Goal: Use online tool/utility: Utilize a website feature to perform a specific function

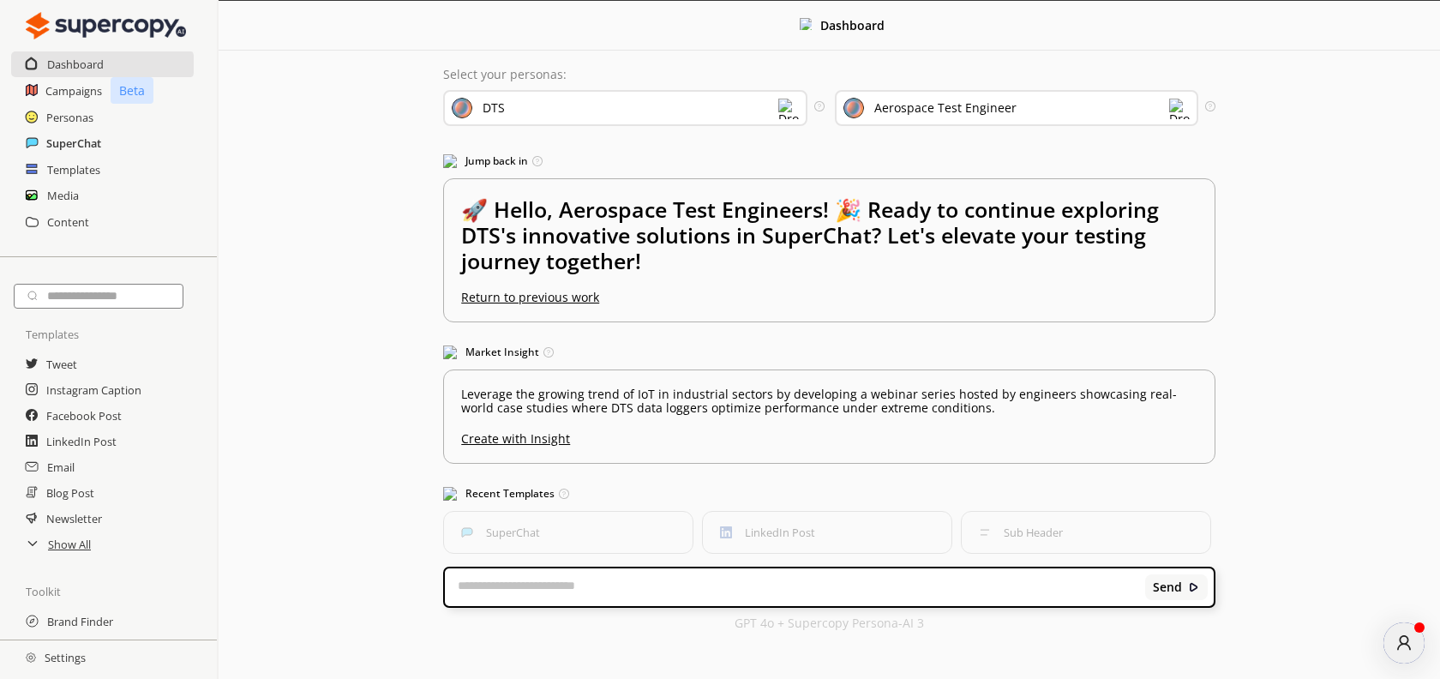
click at [81, 141] on h2 "SuperChat" at bounding box center [73, 143] width 55 height 26
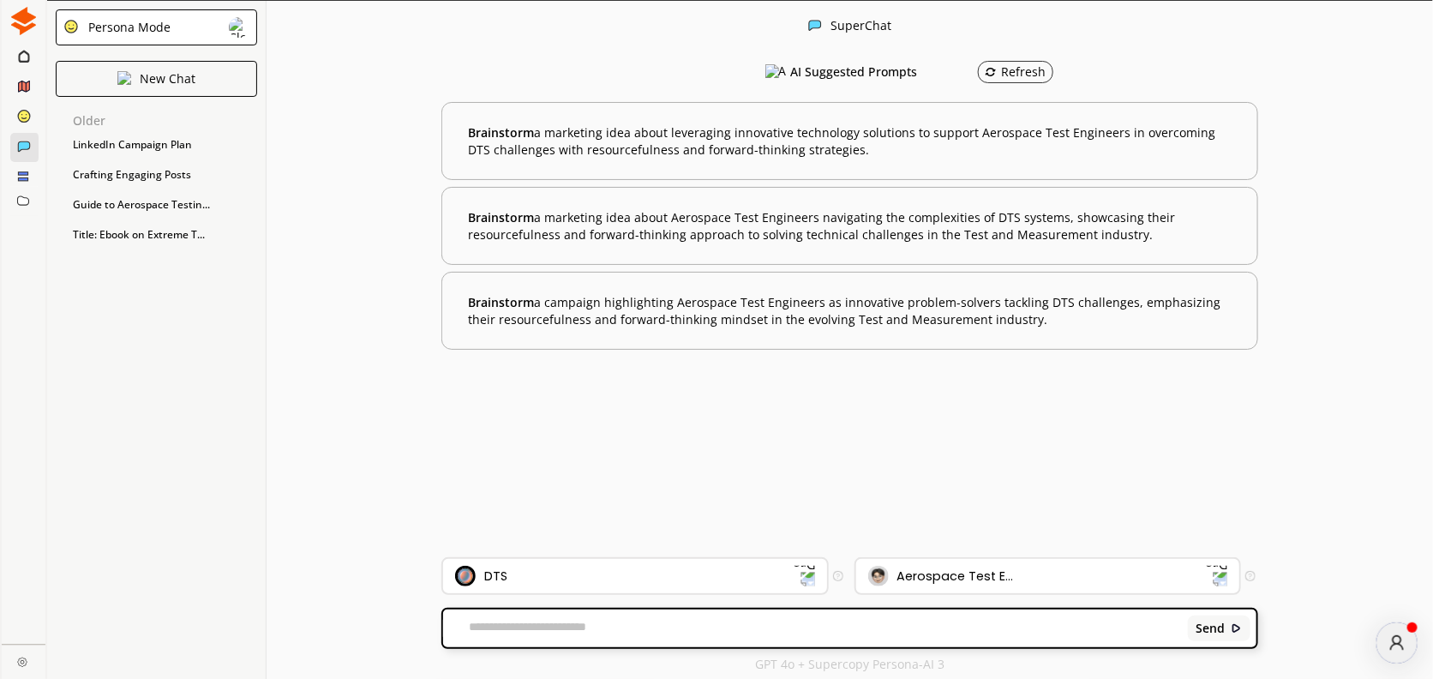
scroll to position [1, 0]
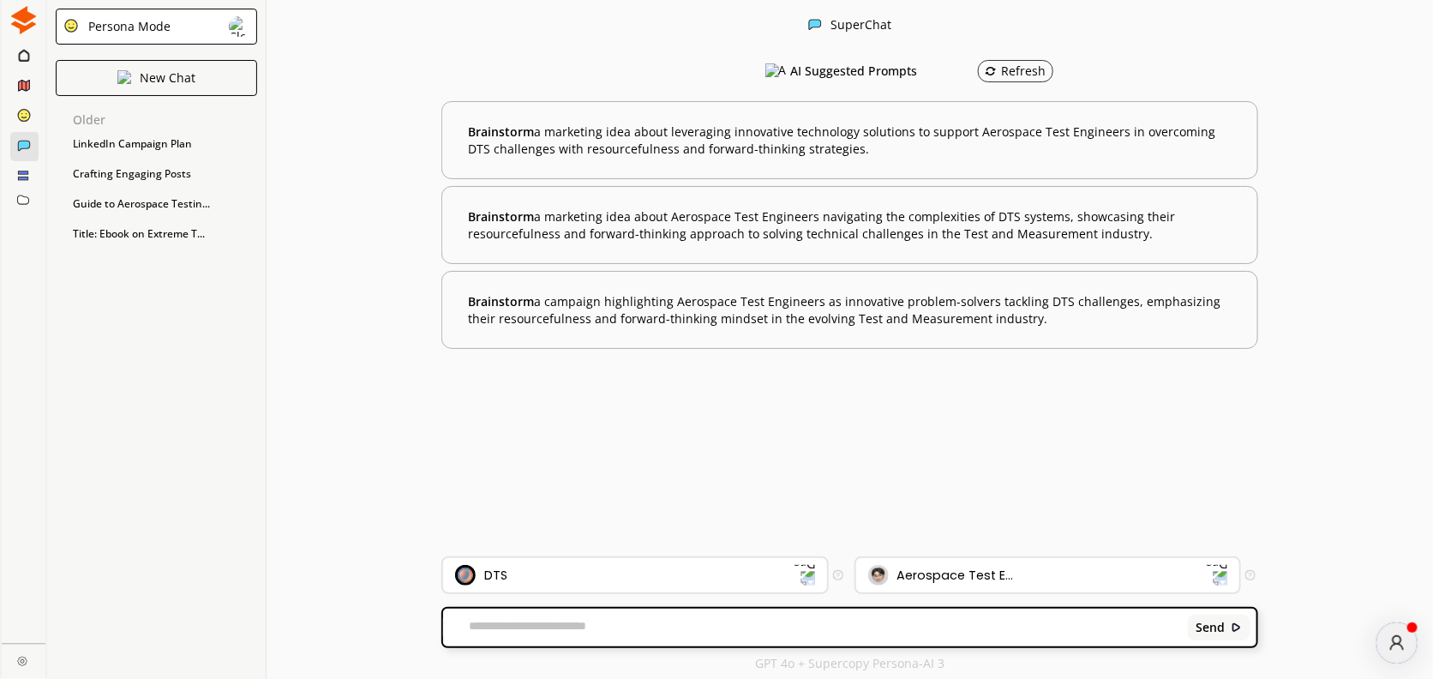
click at [562, 621] on textarea at bounding box center [812, 627] width 739 height 17
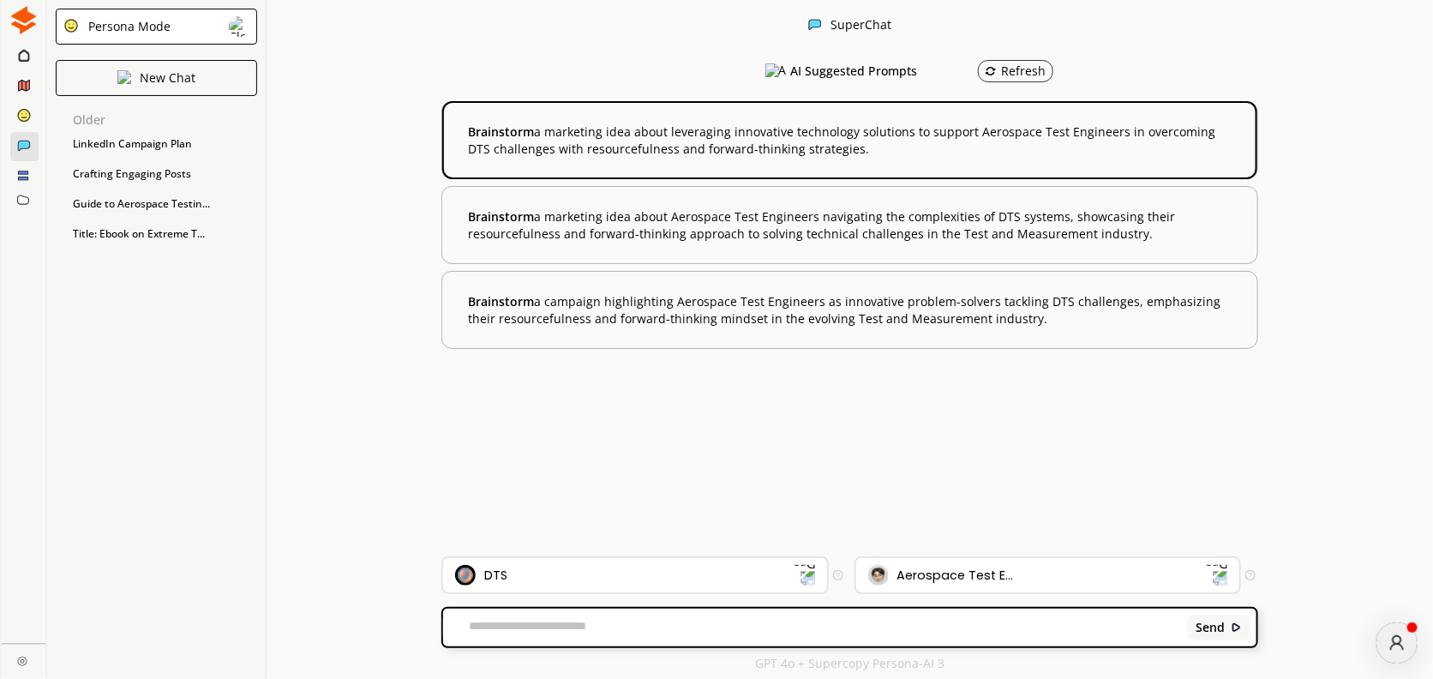
scroll to position [0, 0]
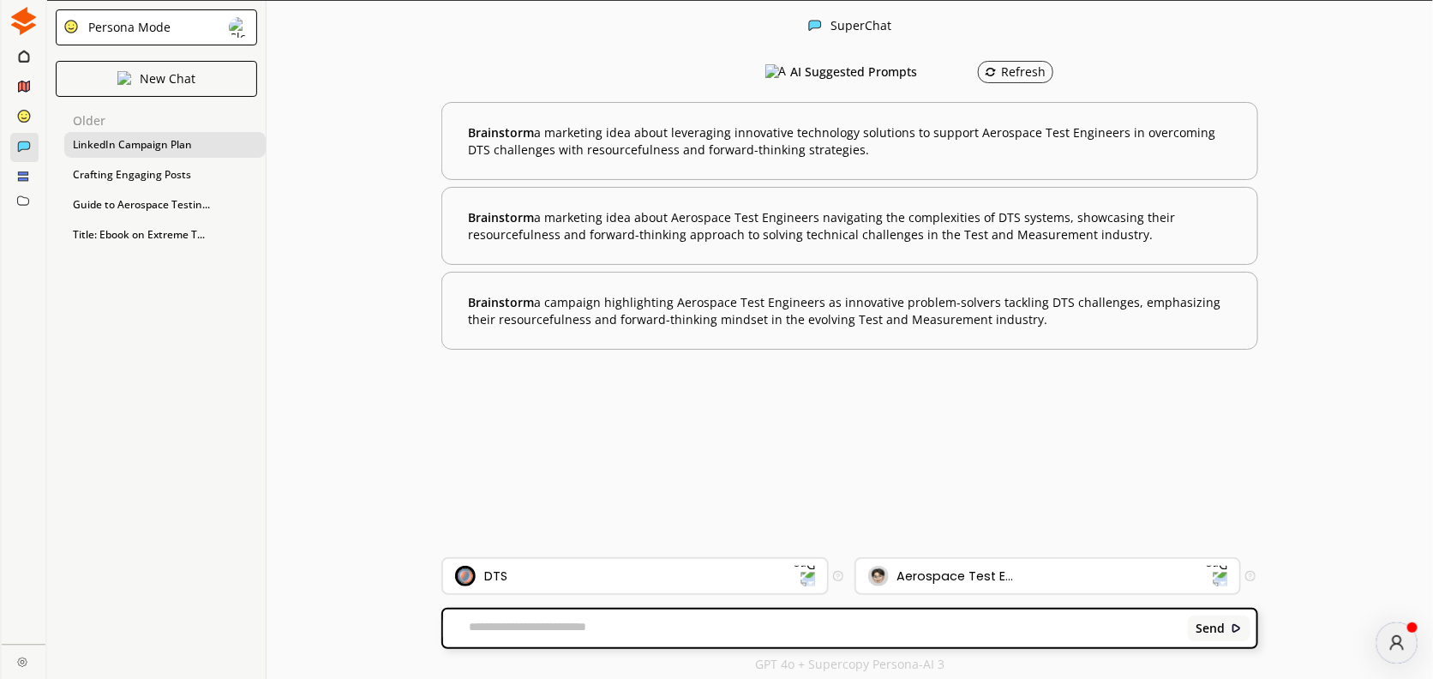
click at [126, 142] on div "LinkedIn Campaign Plan" at bounding box center [164, 145] width 201 height 26
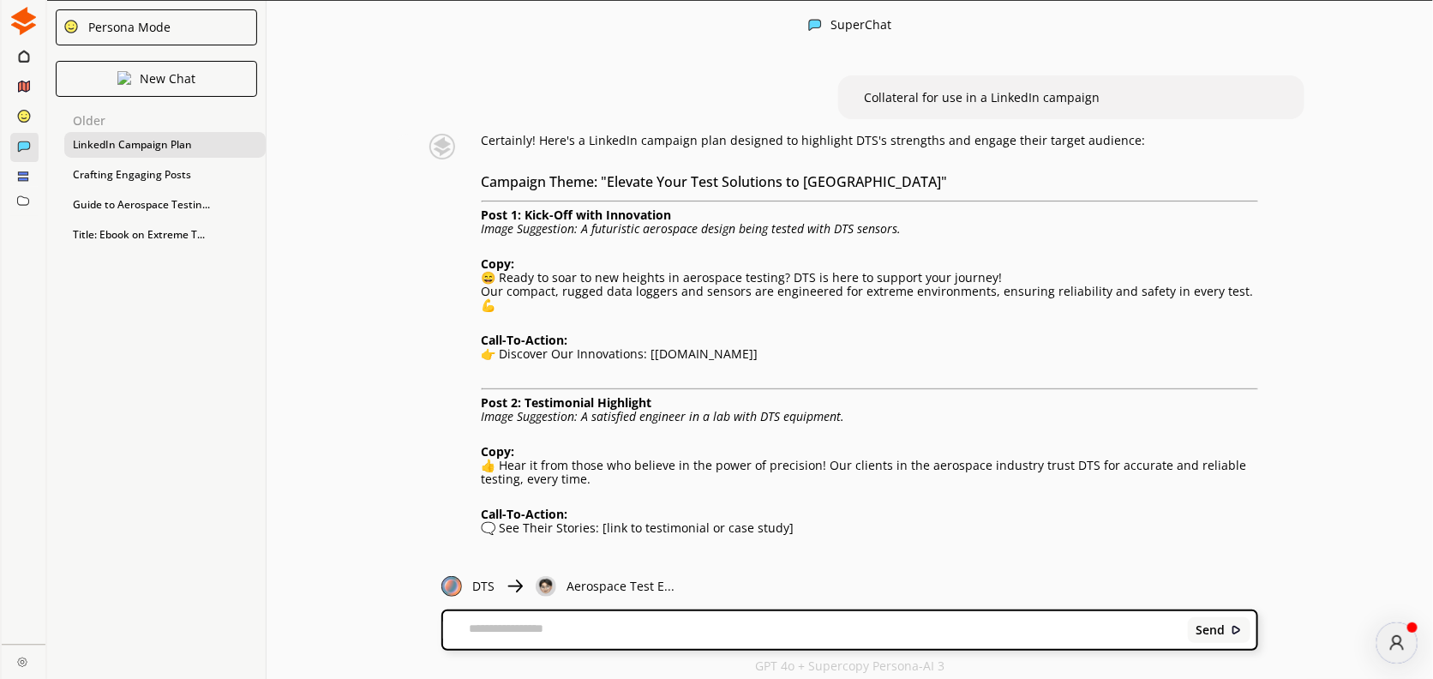
click at [940, 99] on span "Collateral for use in a LinkedIn campaign" at bounding box center [982, 97] width 236 height 16
click at [1053, 106] on p "Collateral for use in a LinkedIn campaign" at bounding box center [982, 97] width 236 height 21
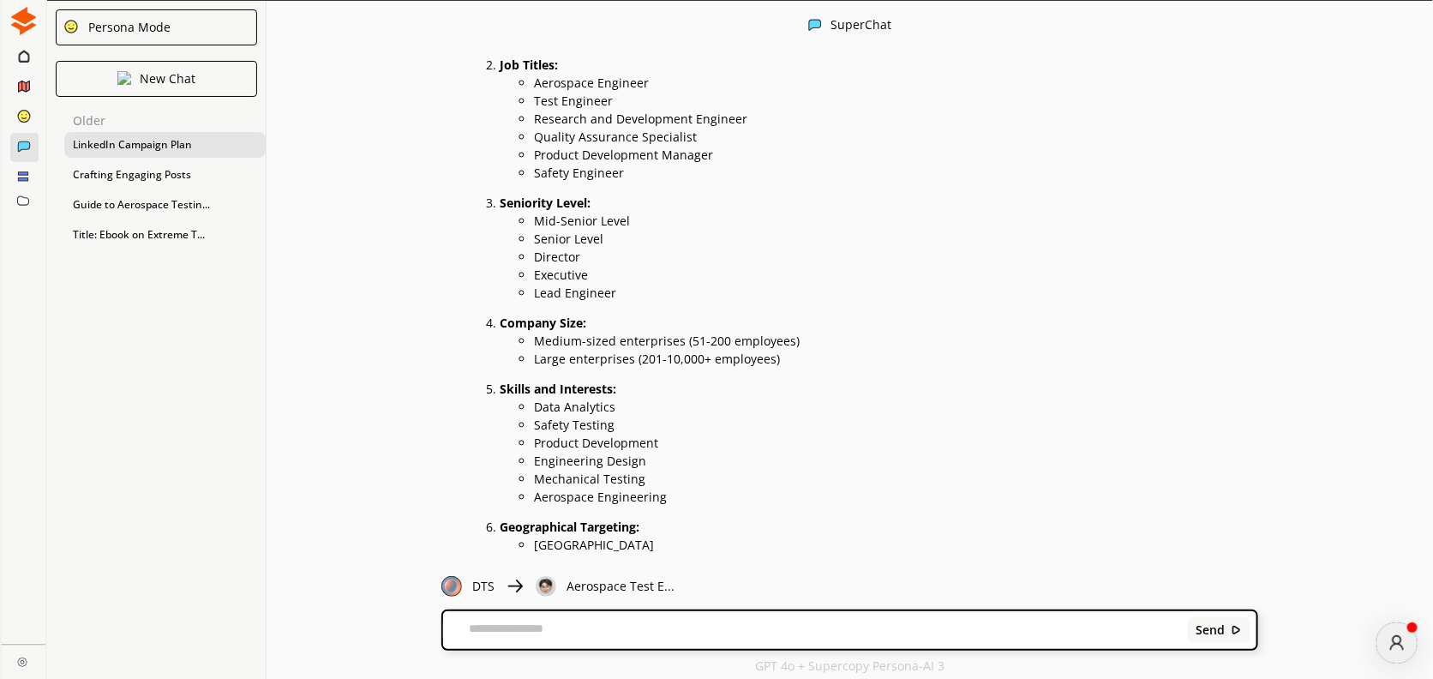
scroll to position [1846, 0]
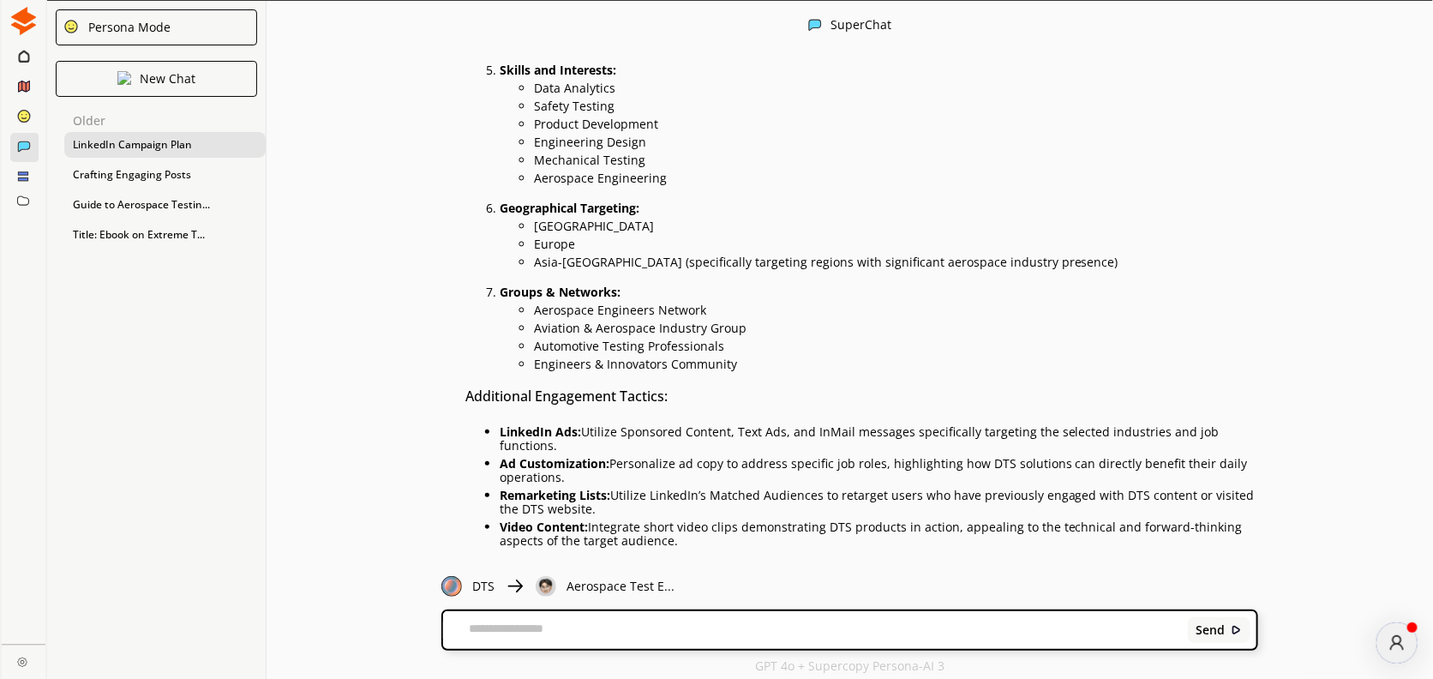
click at [546, 630] on textarea at bounding box center [812, 629] width 739 height 17
click at [137, 169] on div "Crafting Engaging Posts" at bounding box center [164, 175] width 201 height 26
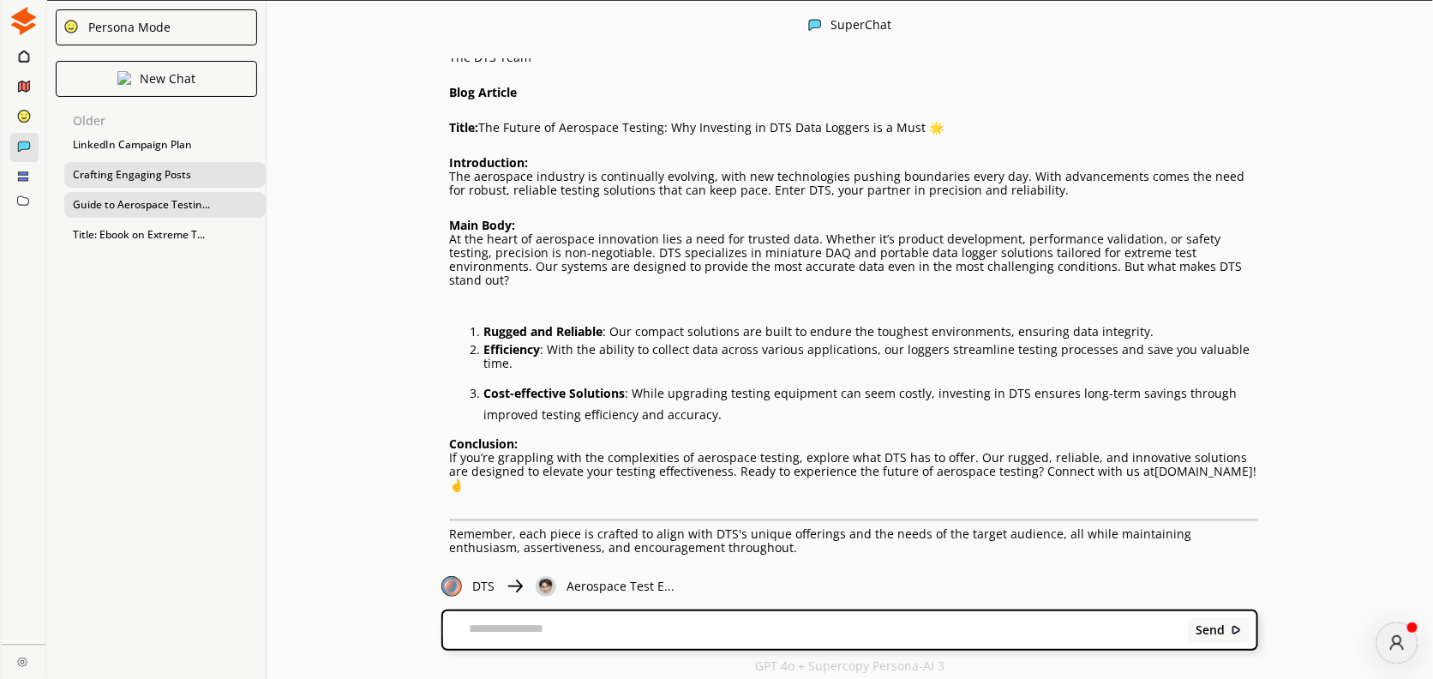
click at [133, 199] on div "Guide to Aerospace Testin..." at bounding box center [164, 205] width 201 height 26
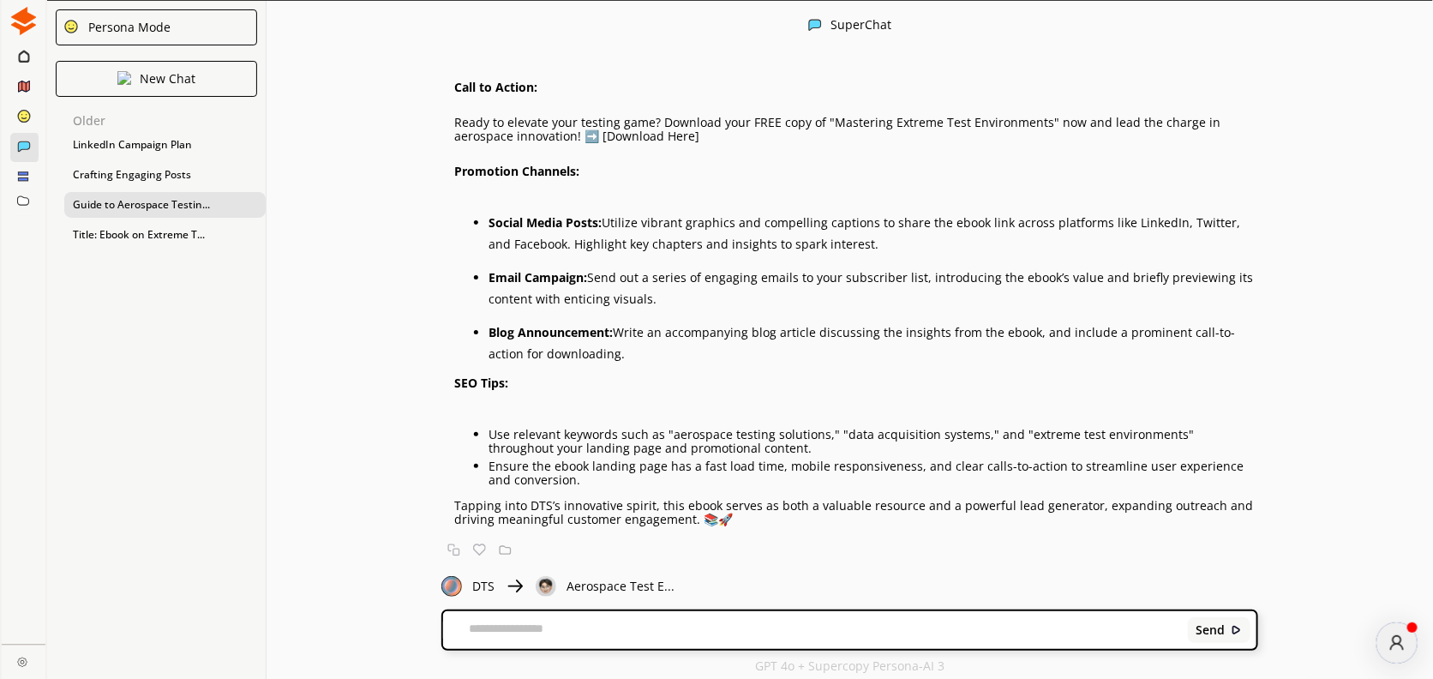
scroll to position [637, 0]
click at [141, 231] on div "Title: Ebook on Extreme T..." at bounding box center [164, 235] width 201 height 26
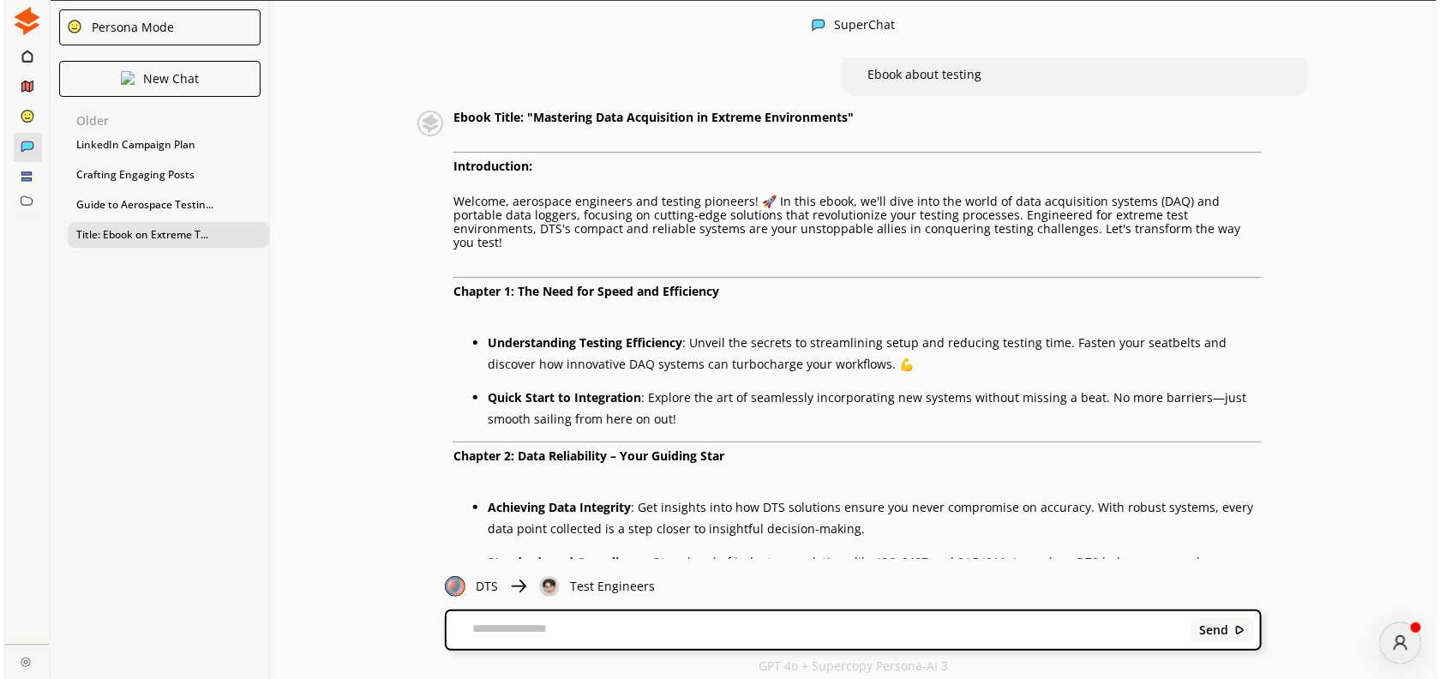
scroll to position [0, 0]
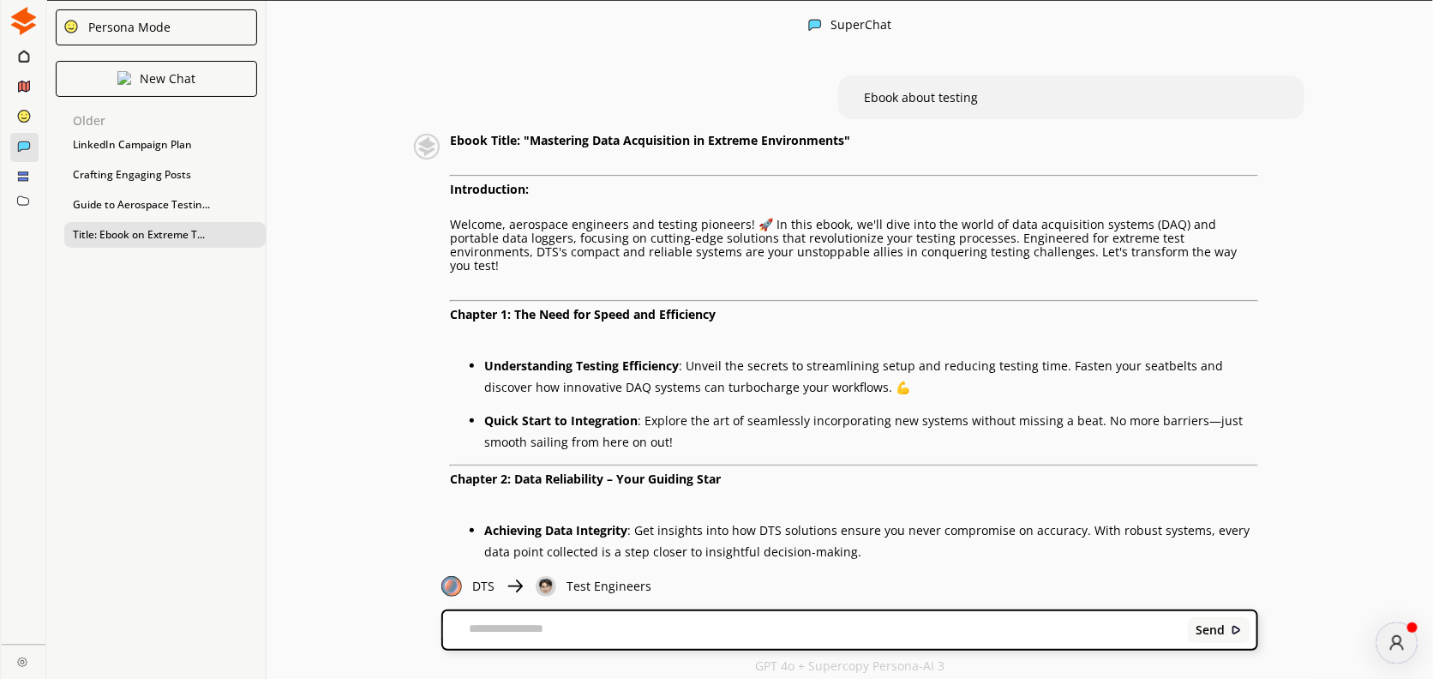
click at [22, 52] on icon at bounding box center [23, 56] width 11 height 14
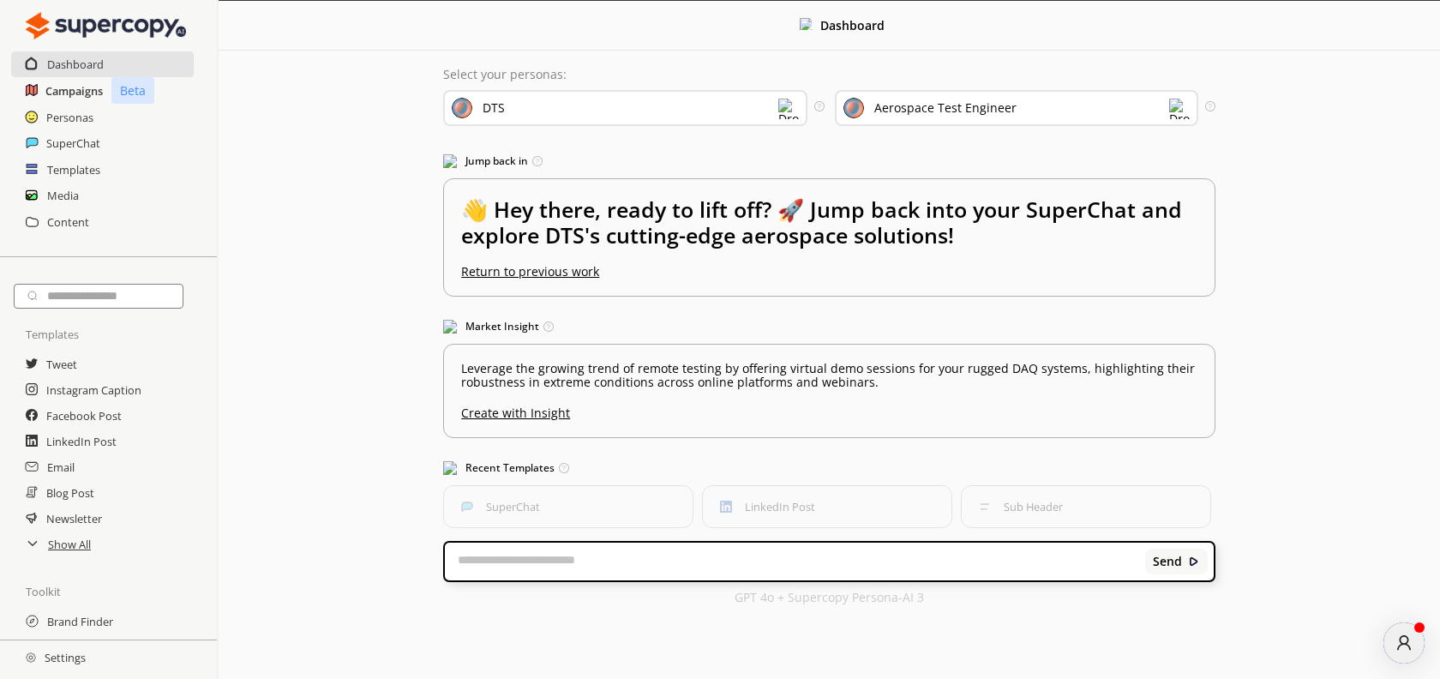
click at [86, 95] on h2 "Campaigns" at bounding box center [73, 91] width 57 height 26
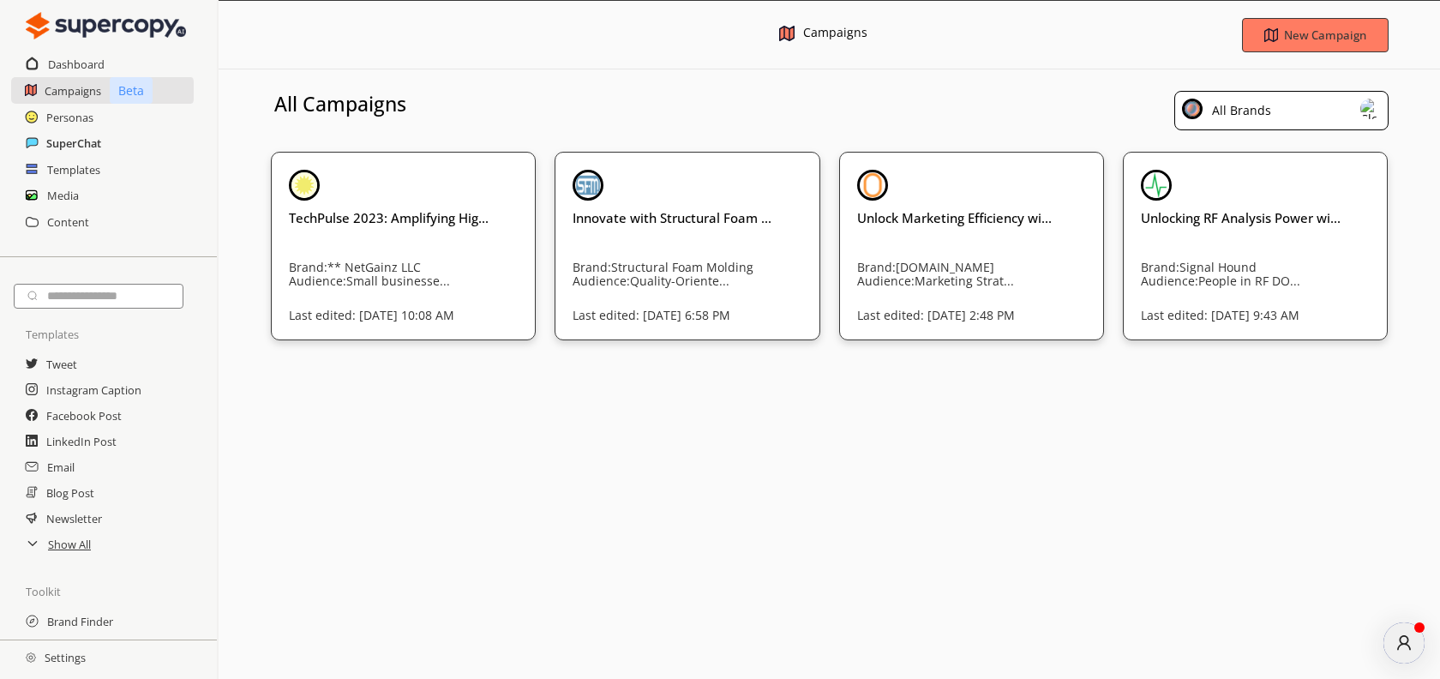
click at [79, 148] on h2 "SuperChat" at bounding box center [73, 143] width 55 height 26
